Goal: Navigation & Orientation: Go to known website

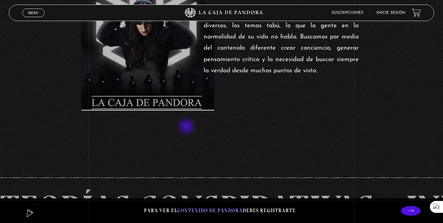
scroll to position [295, 0]
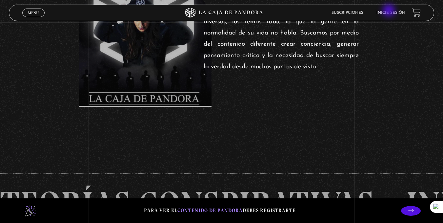
click at [390, 11] on link "Inicie sesión" at bounding box center [391, 13] width 29 height 4
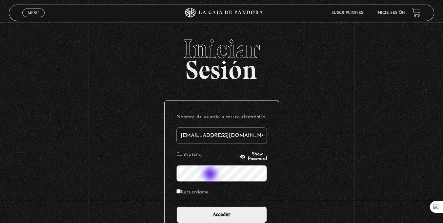
type input "shantyval@gmail.com"
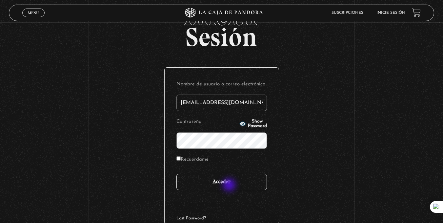
click at [230, 185] on input "Acceder" at bounding box center [222, 182] width 91 height 16
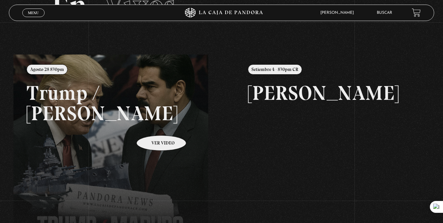
scroll to position [66, 0]
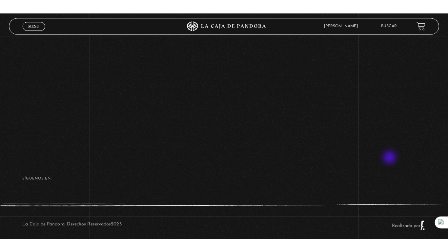
scroll to position [98, 0]
